Goal: Use online tool/utility: Utilize a website feature to perform a specific function

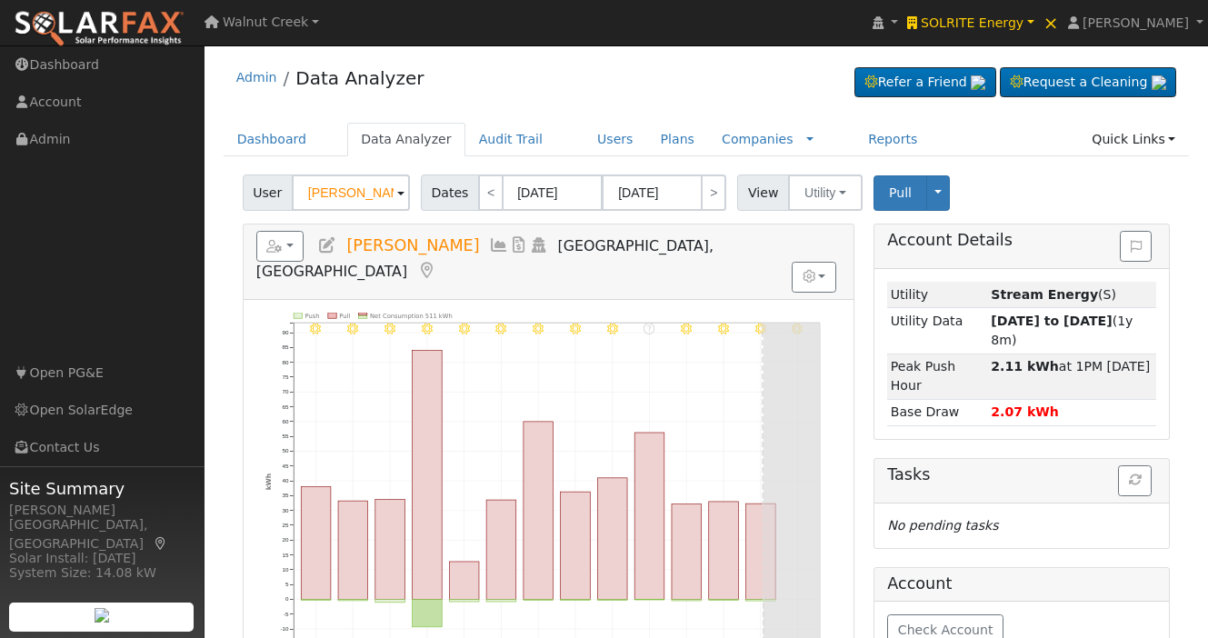
scroll to position [1, 0]
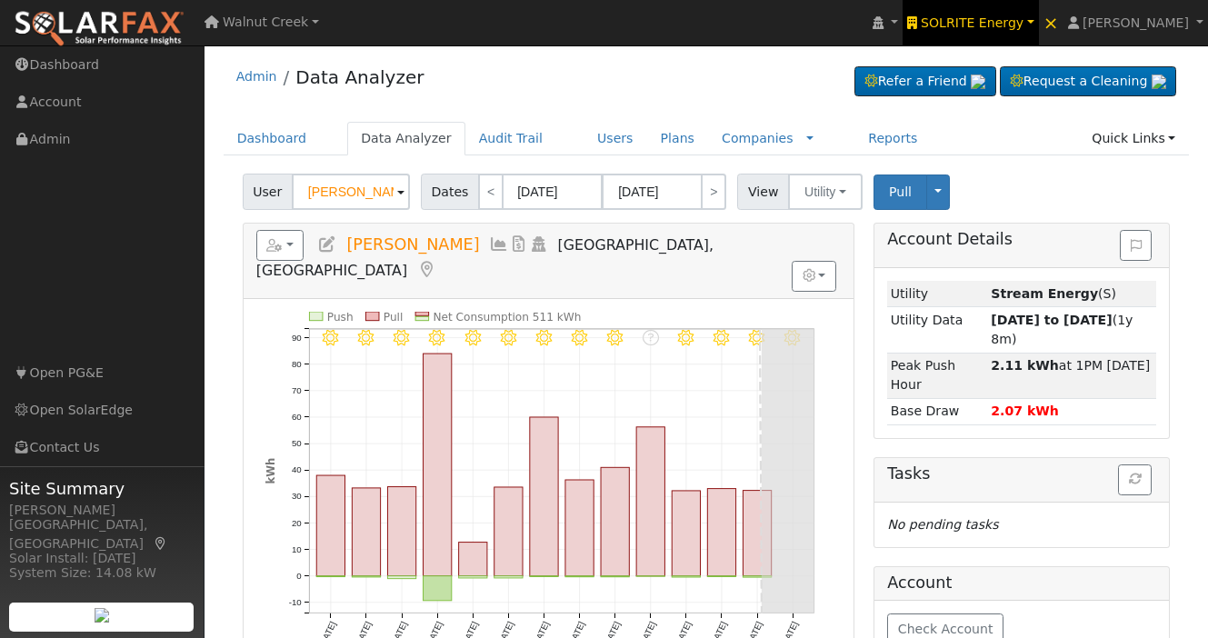
click at [1020, 22] on span "SOLRITE Energy" at bounding box center [972, 22] width 103 height 15
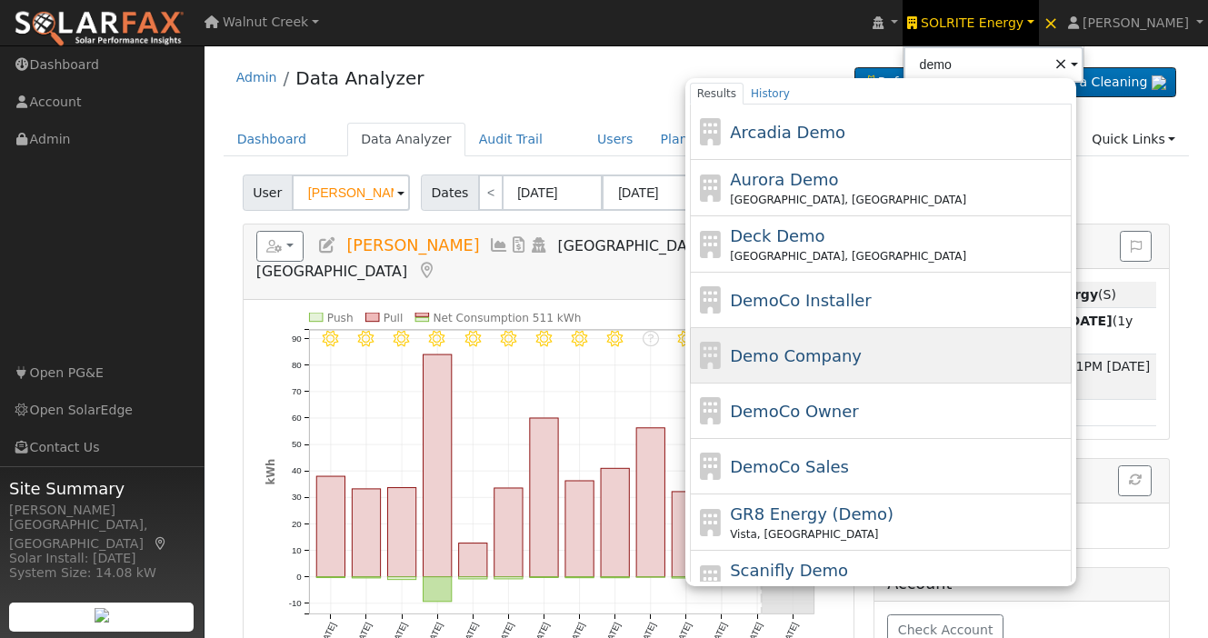
click at [924, 361] on div "Demo Company" at bounding box center [898, 356] width 337 height 25
type input "Demo Company"
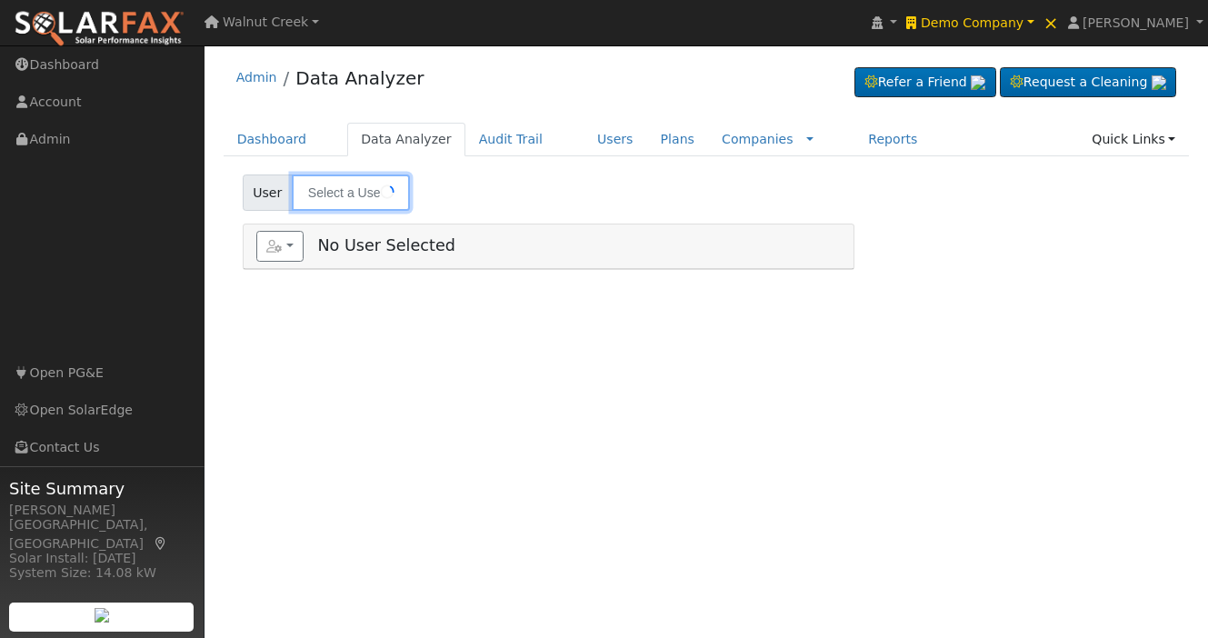
type input "[PERSON_NAME]"
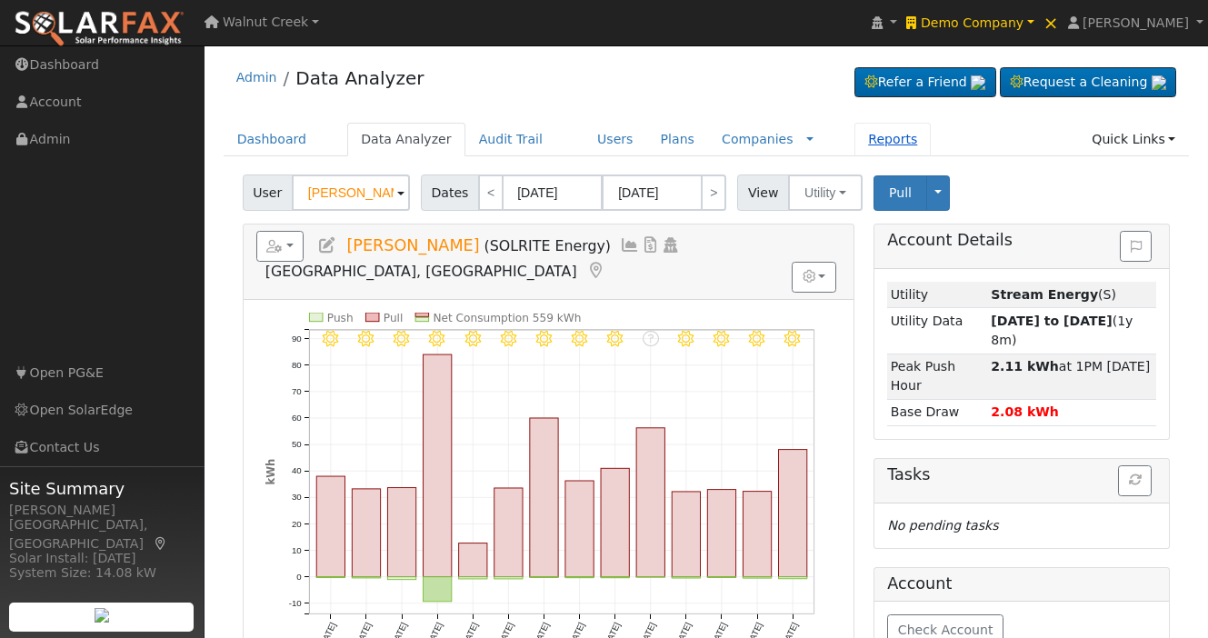
click at [870, 149] on link "Reports" at bounding box center [893, 140] width 76 height 34
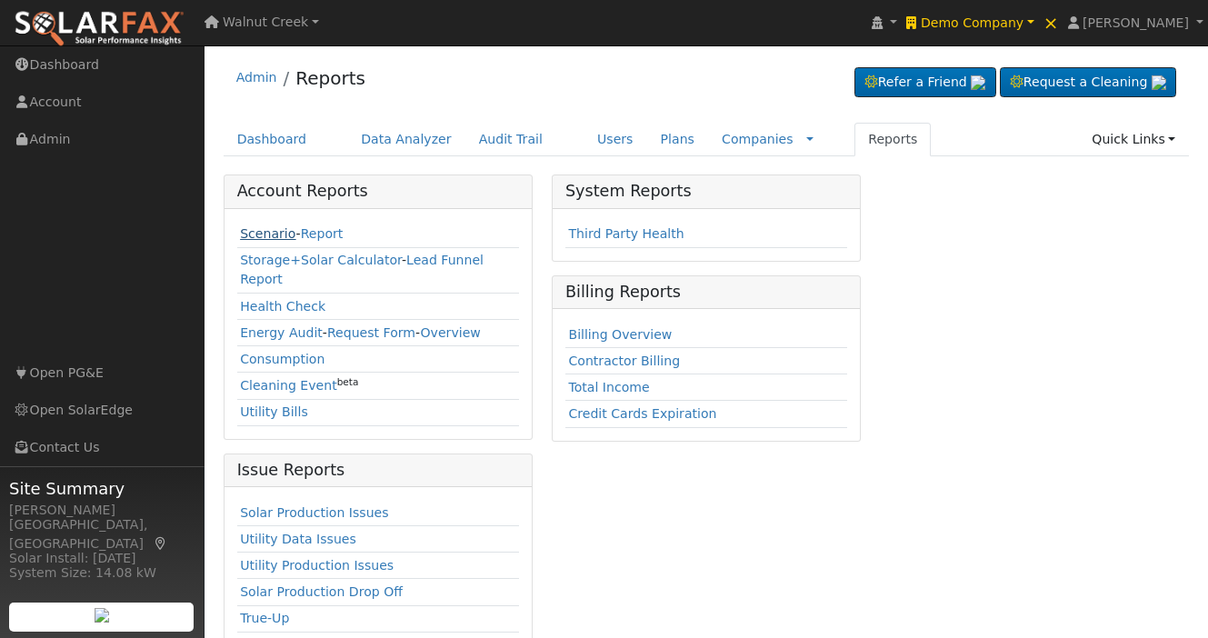
click at [270, 228] on link "Scenario" at bounding box center [267, 233] width 55 height 15
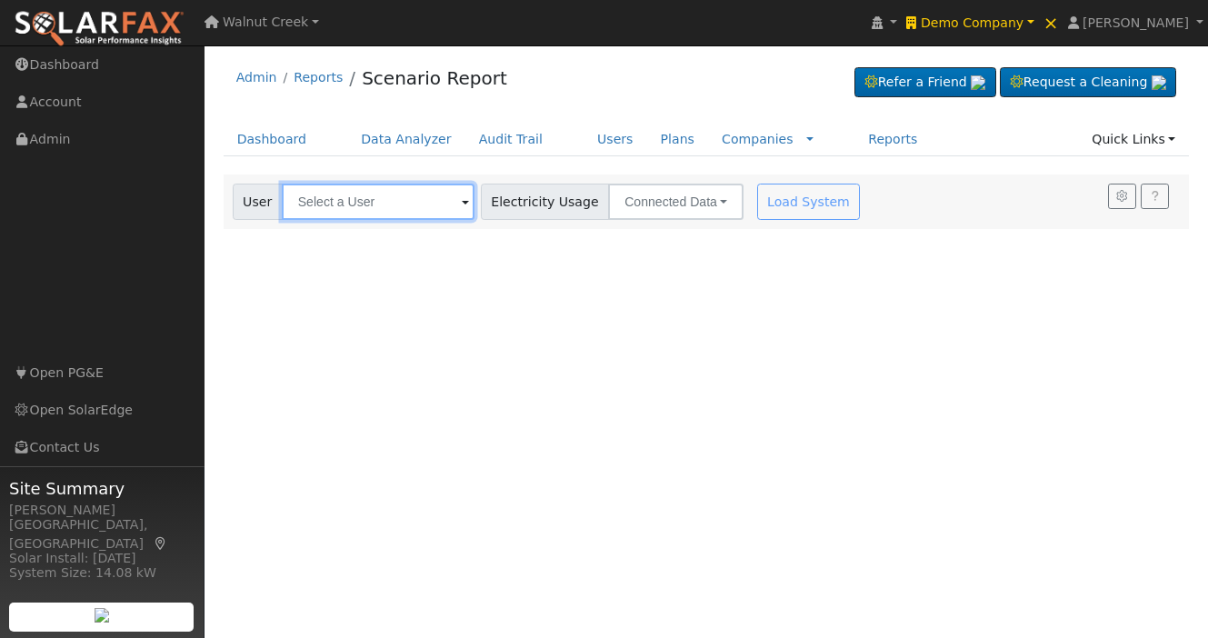
click at [383, 210] on input "text" at bounding box center [378, 202] width 193 height 36
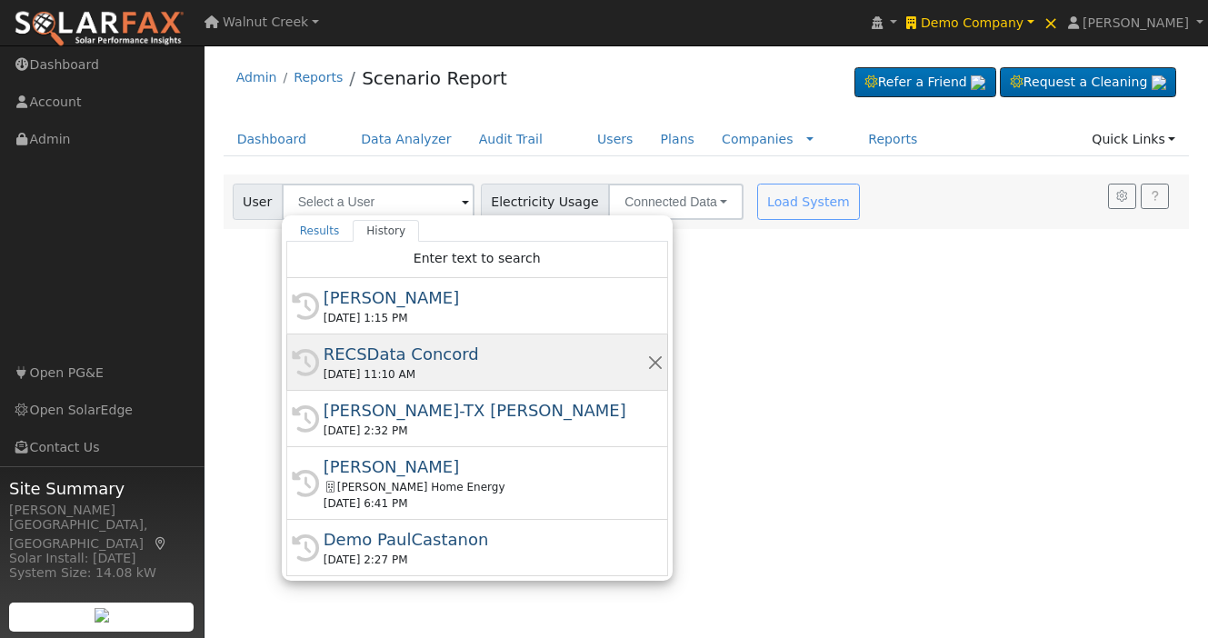
click at [492, 356] on div "RECSData Concord" at bounding box center [486, 354] width 324 height 25
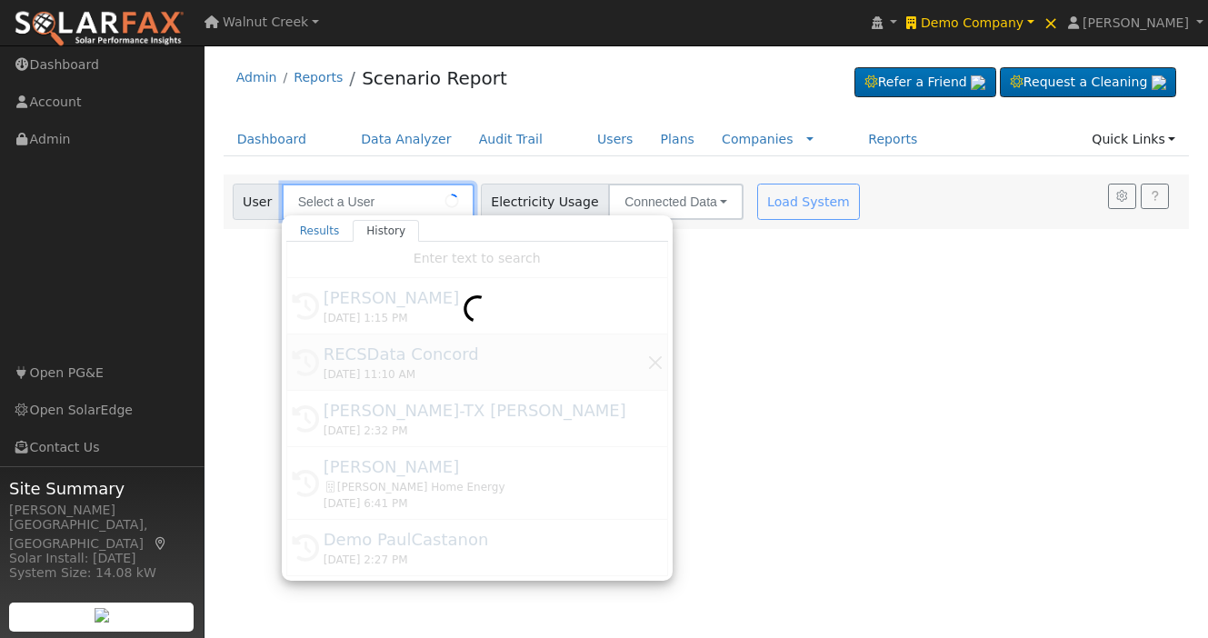
type input "RECSData Concord"
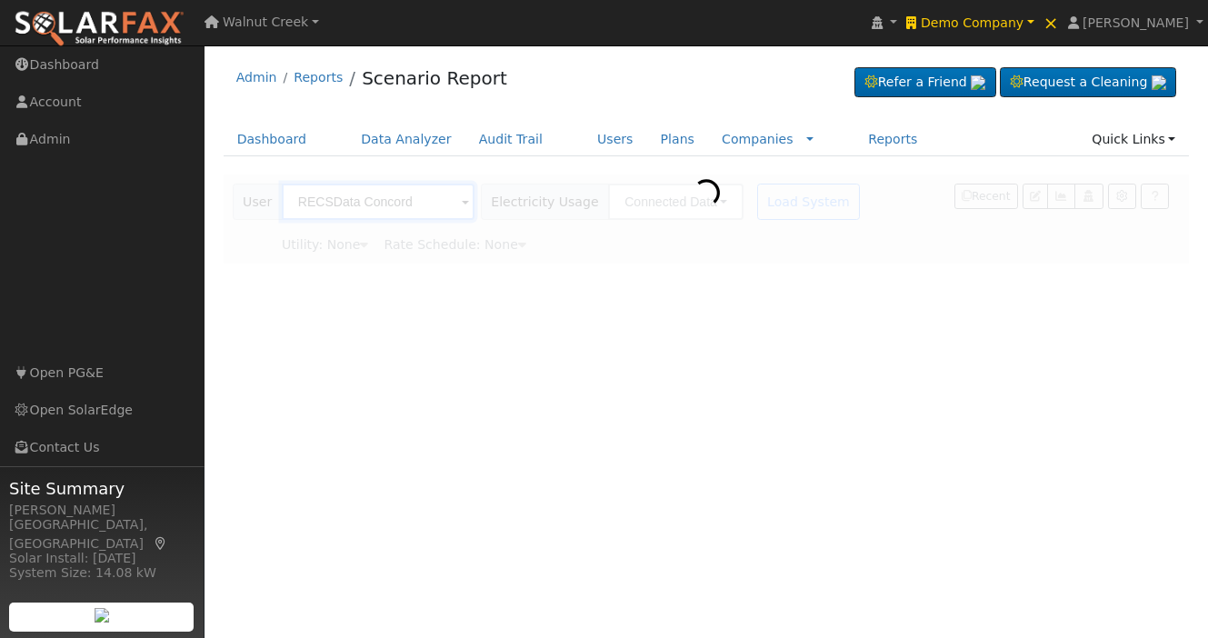
type input "Pacific Gas & Electric"
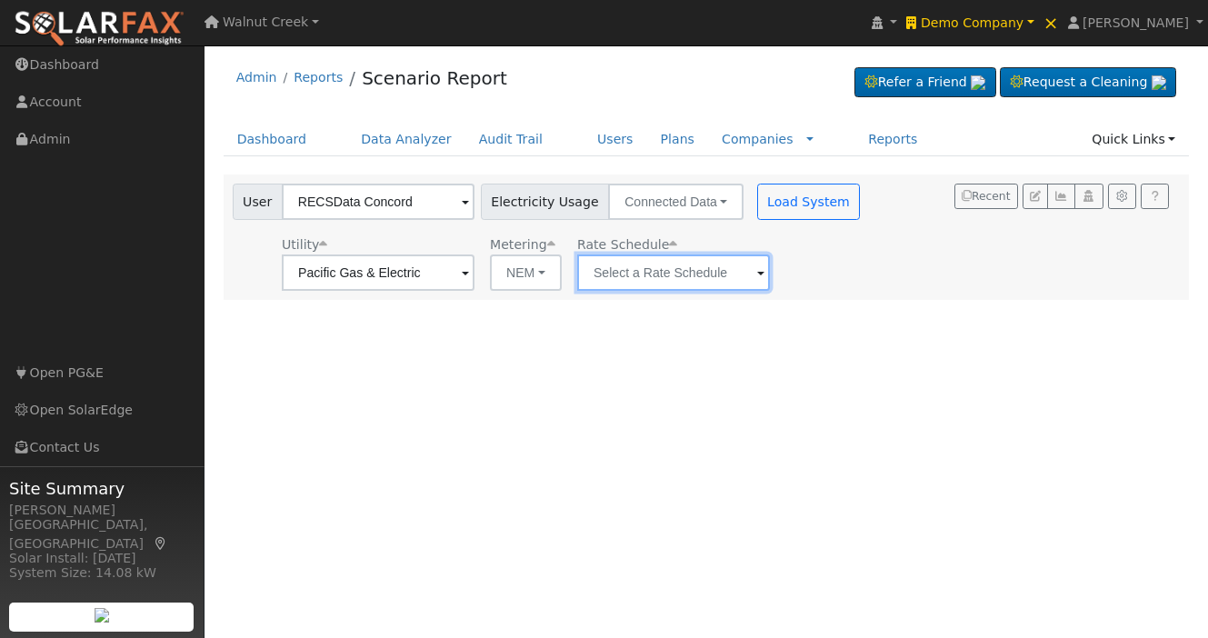
click at [475, 263] on input "text" at bounding box center [378, 273] width 193 height 36
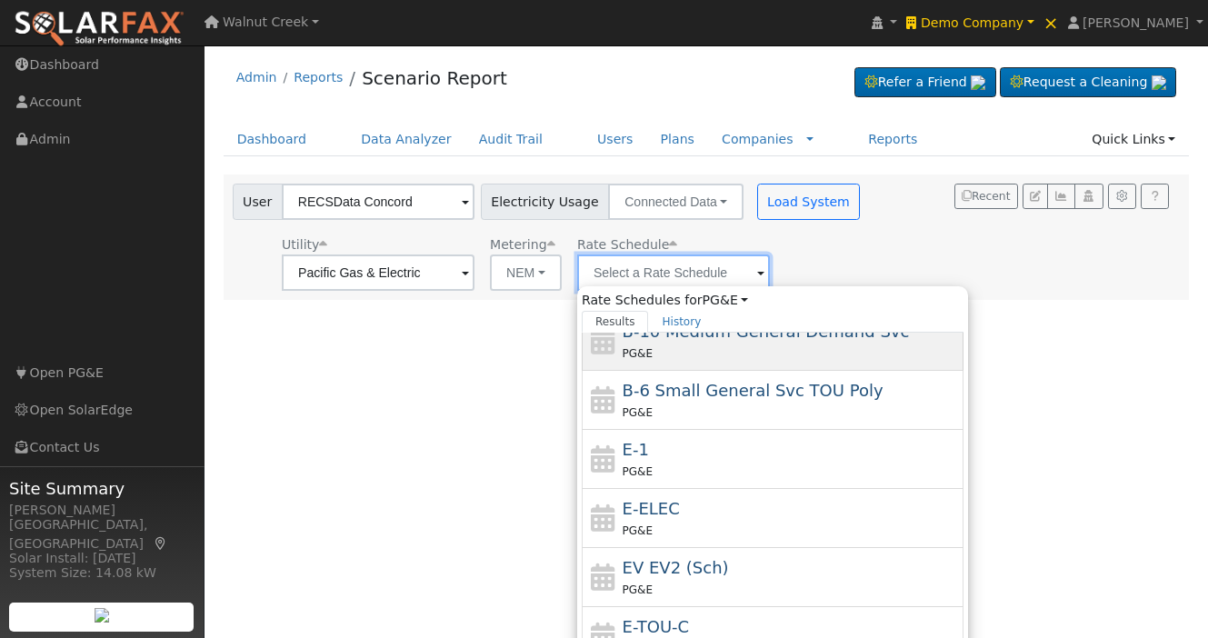
scroll to position [199, 0]
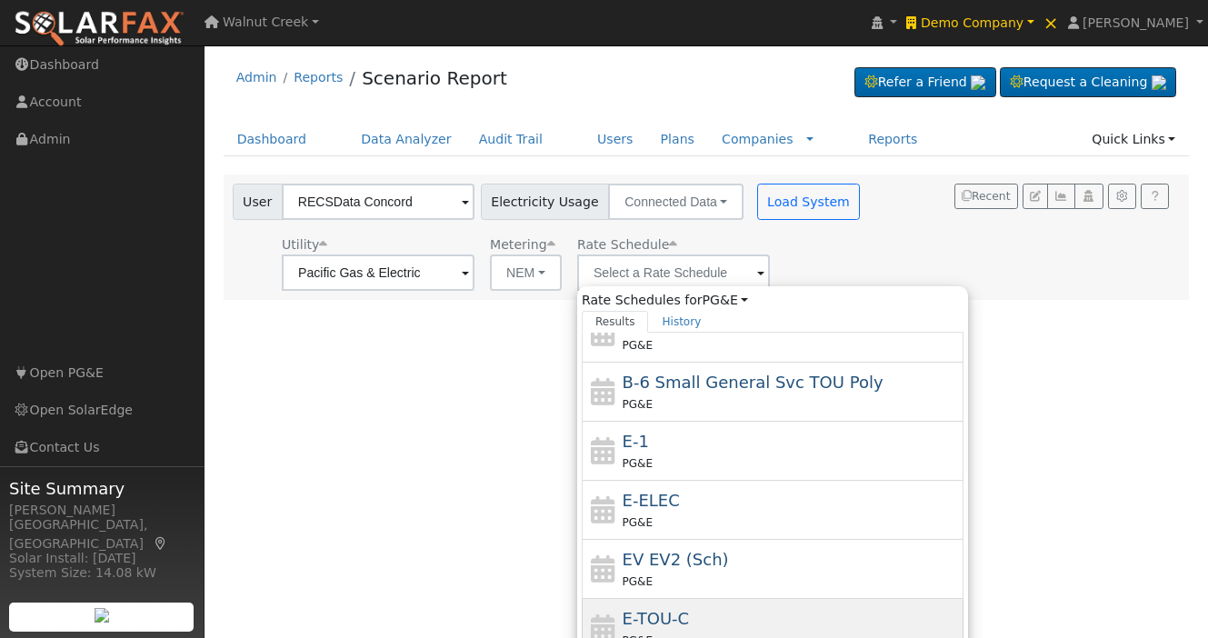
type input "E-TOU-C"
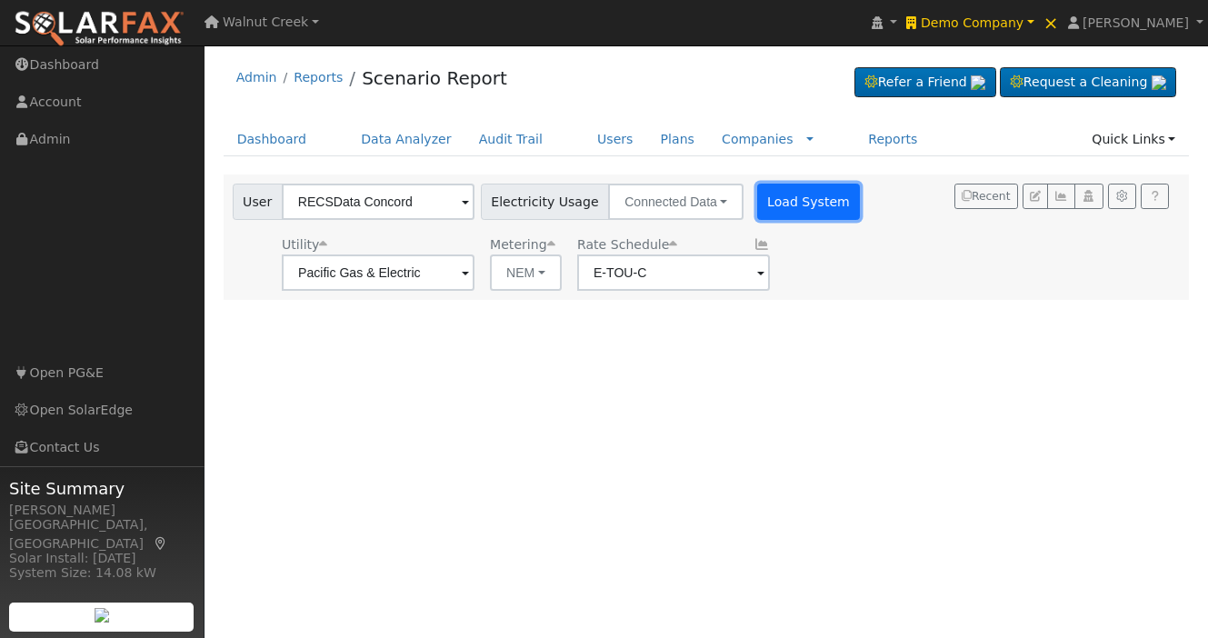
click at [757, 203] on button "Load System" at bounding box center [809, 202] width 104 height 36
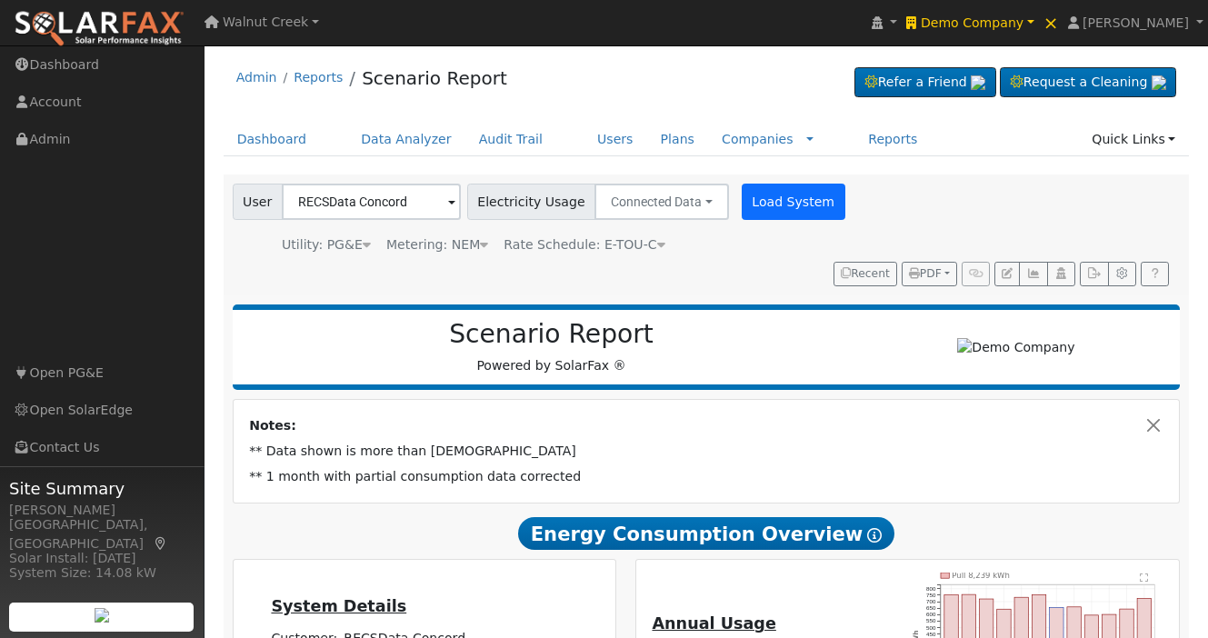
type input "8898"
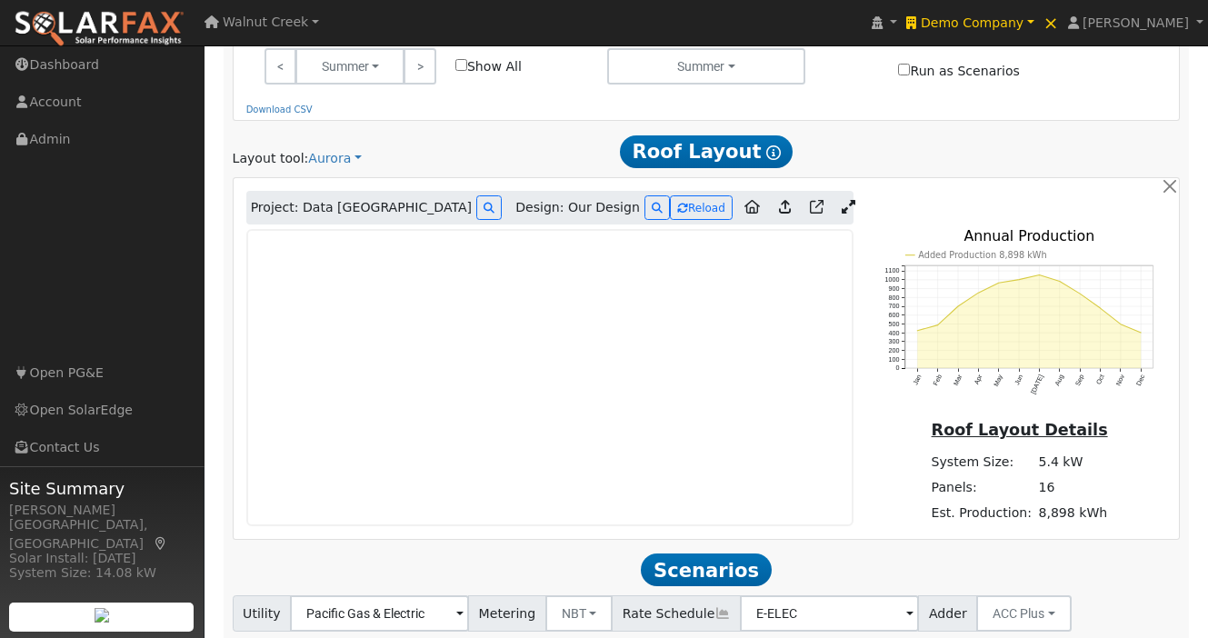
scroll to position [995, 0]
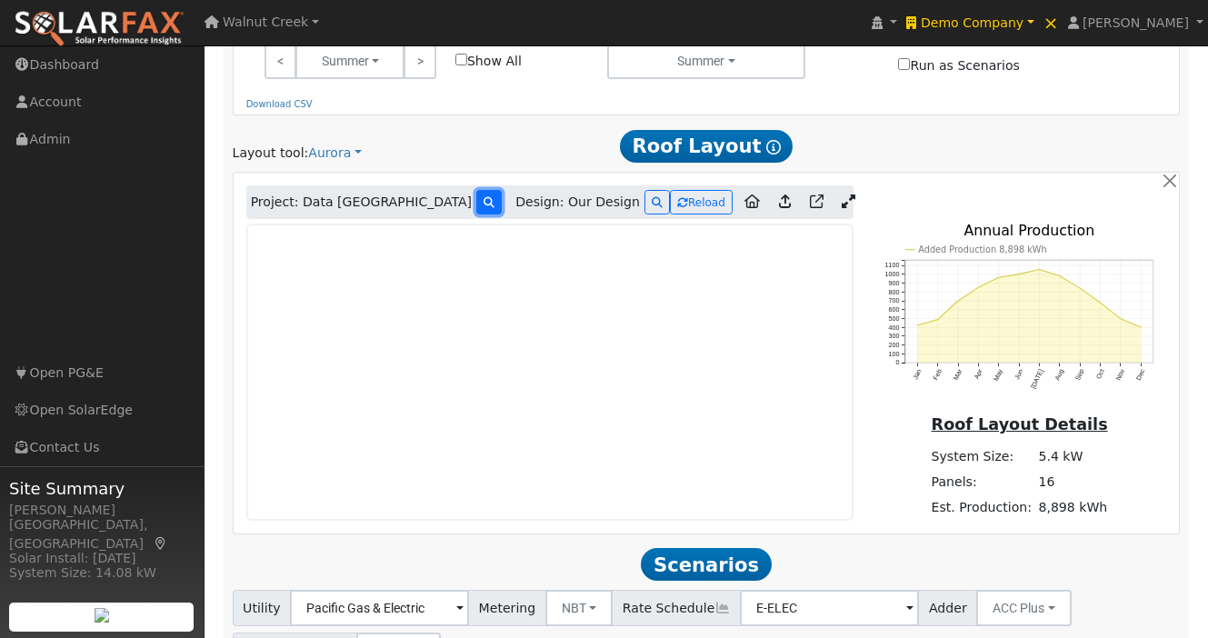
click at [484, 197] on icon at bounding box center [489, 202] width 11 height 11
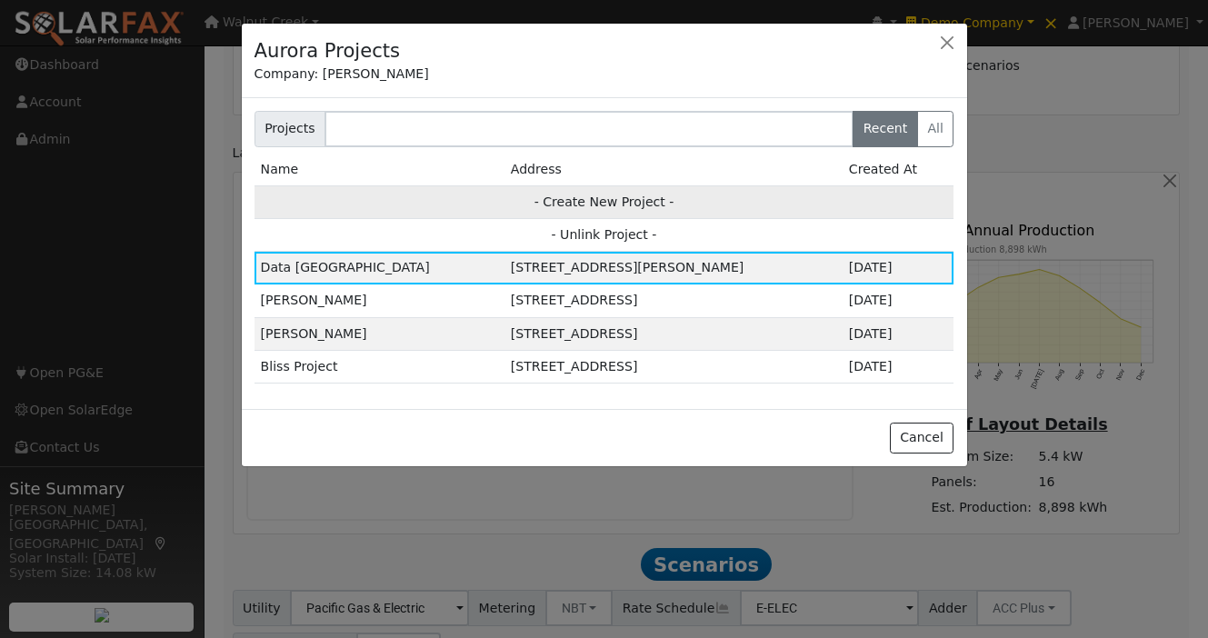
click at [587, 196] on td "- Create New Project -" at bounding box center [605, 201] width 700 height 33
type input "RECSData Concord"
type input "1611 Solano Way"
type input "Concord"
type input "CA"
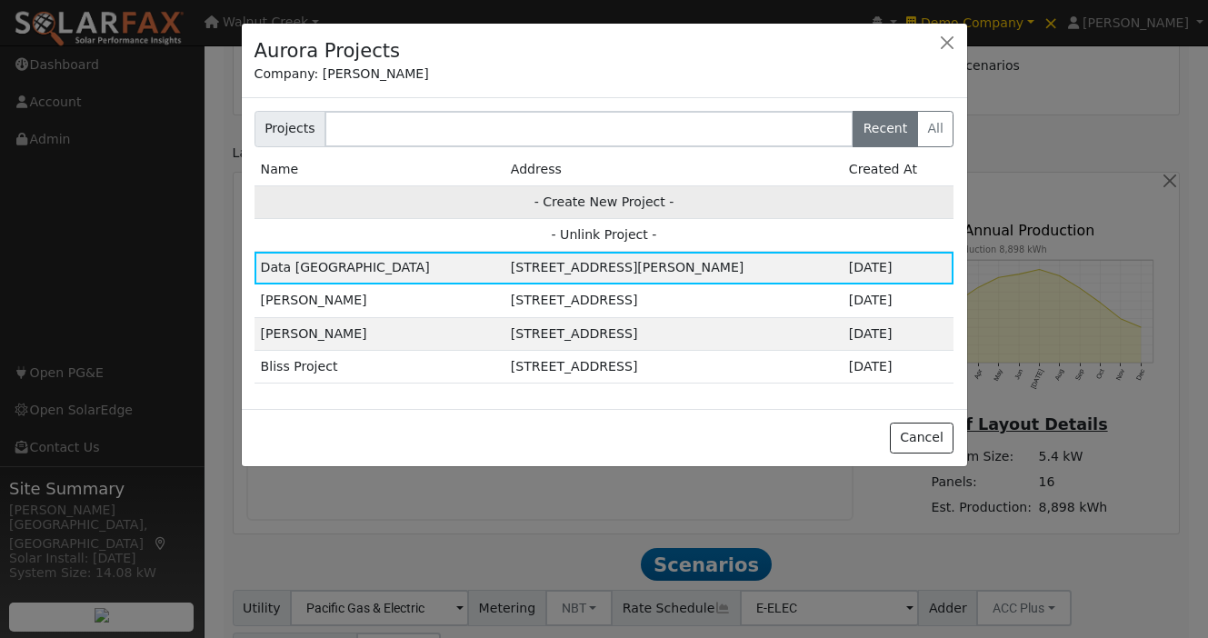
type input "94520"
type input "Design"
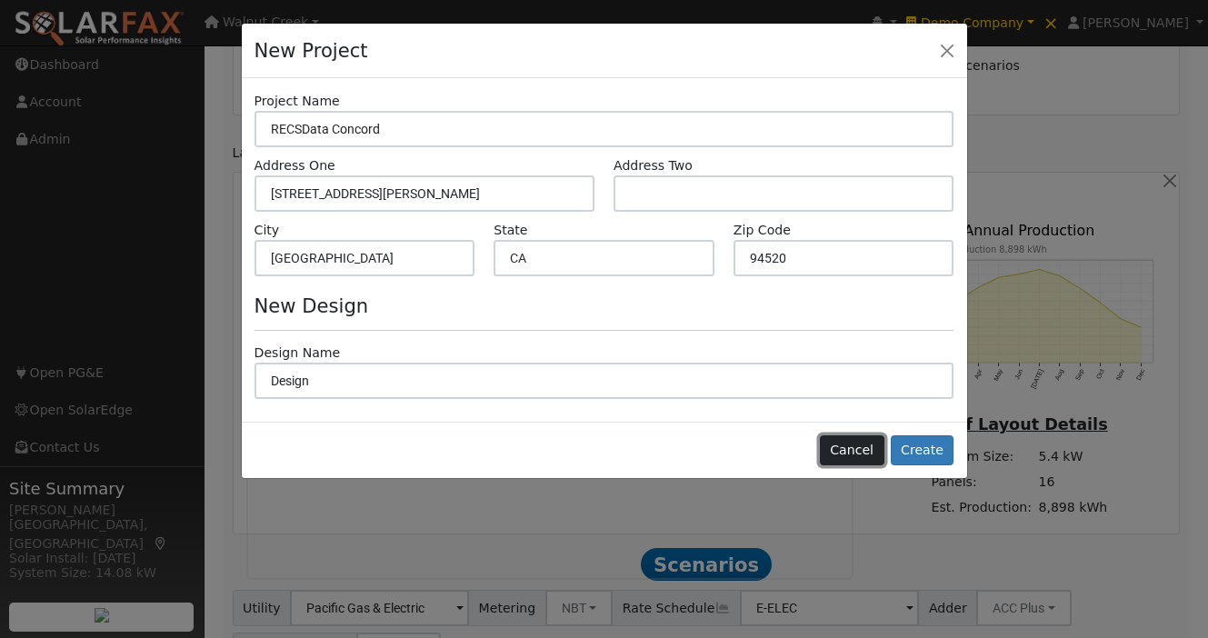
click at [869, 455] on button "Cancel" at bounding box center [852, 450] width 65 height 31
